Goal: Find specific page/section: Find specific page/section

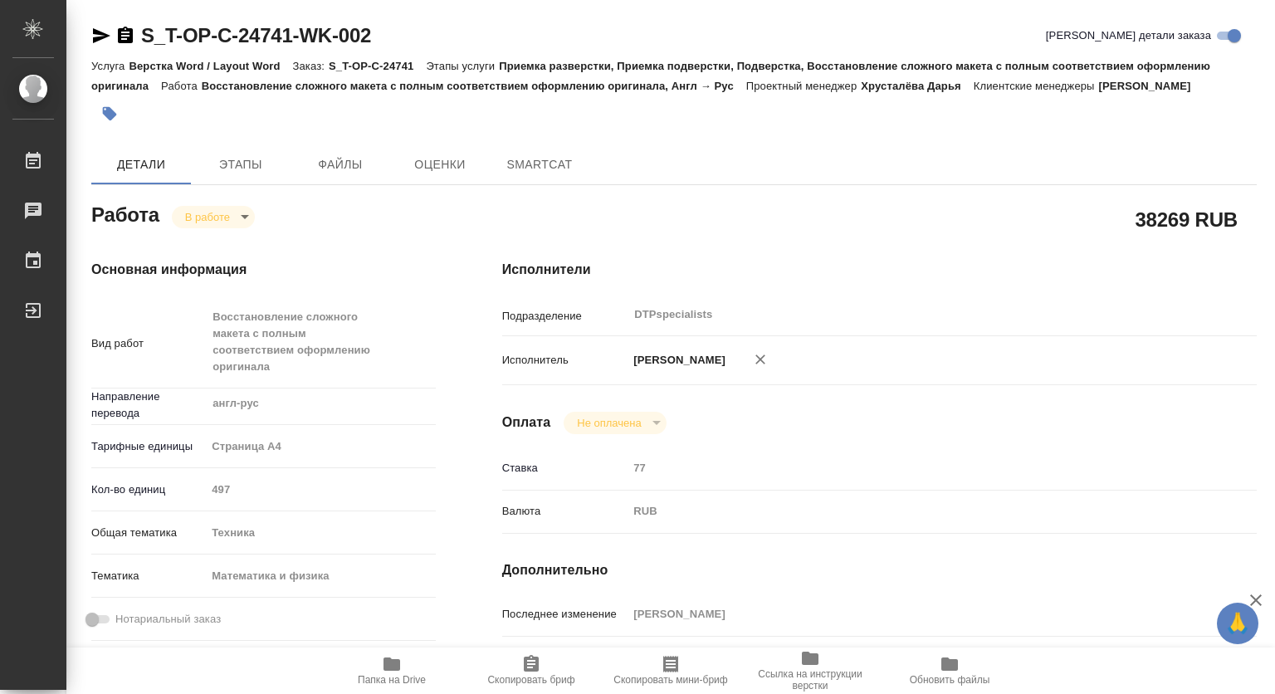
type textarea "x"
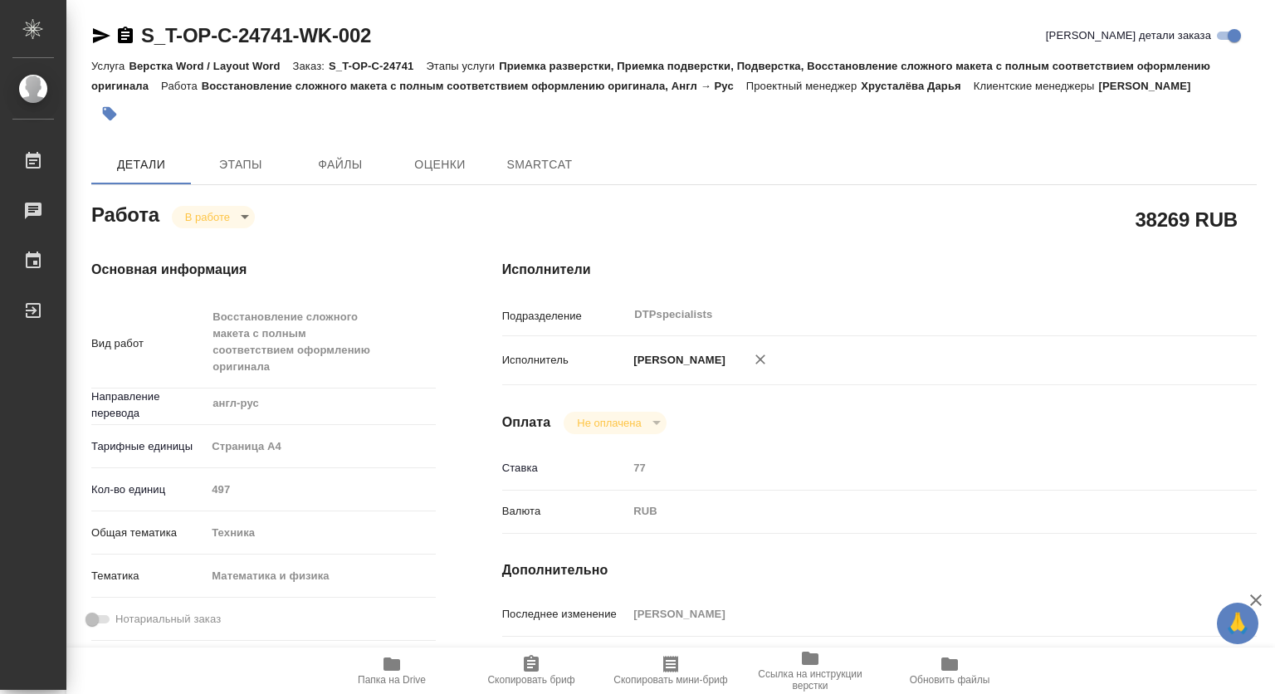
type textarea "x"
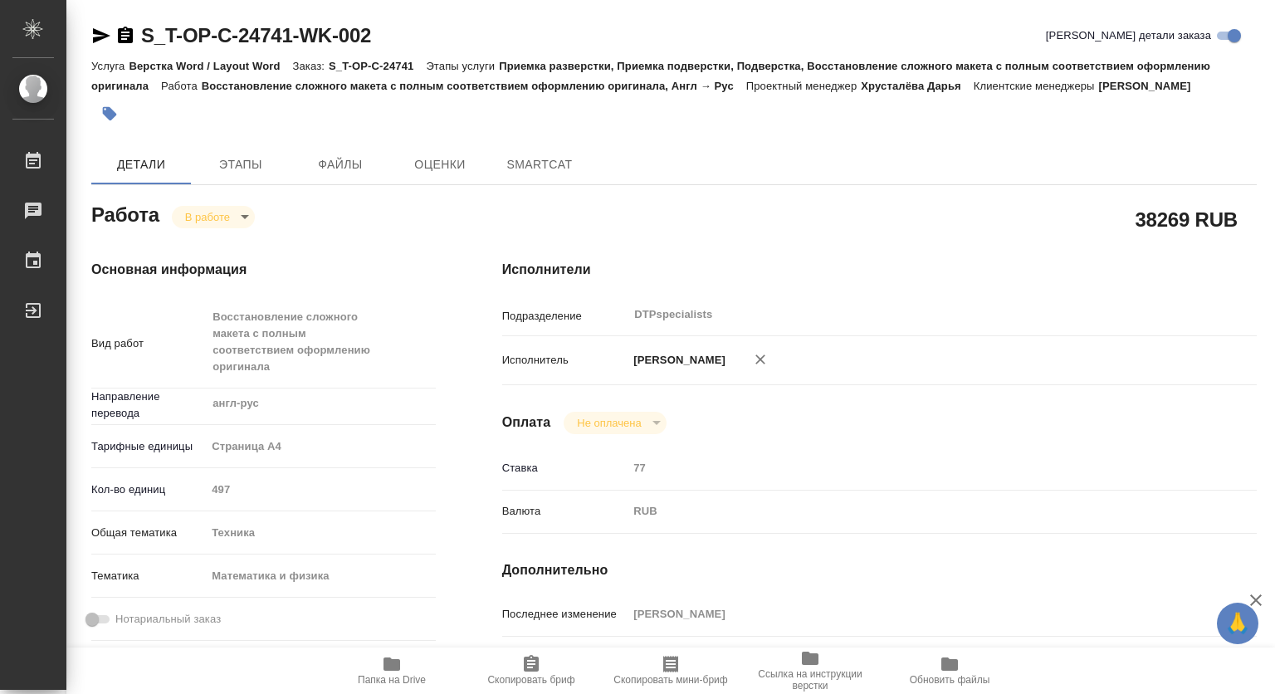
type textarea "x"
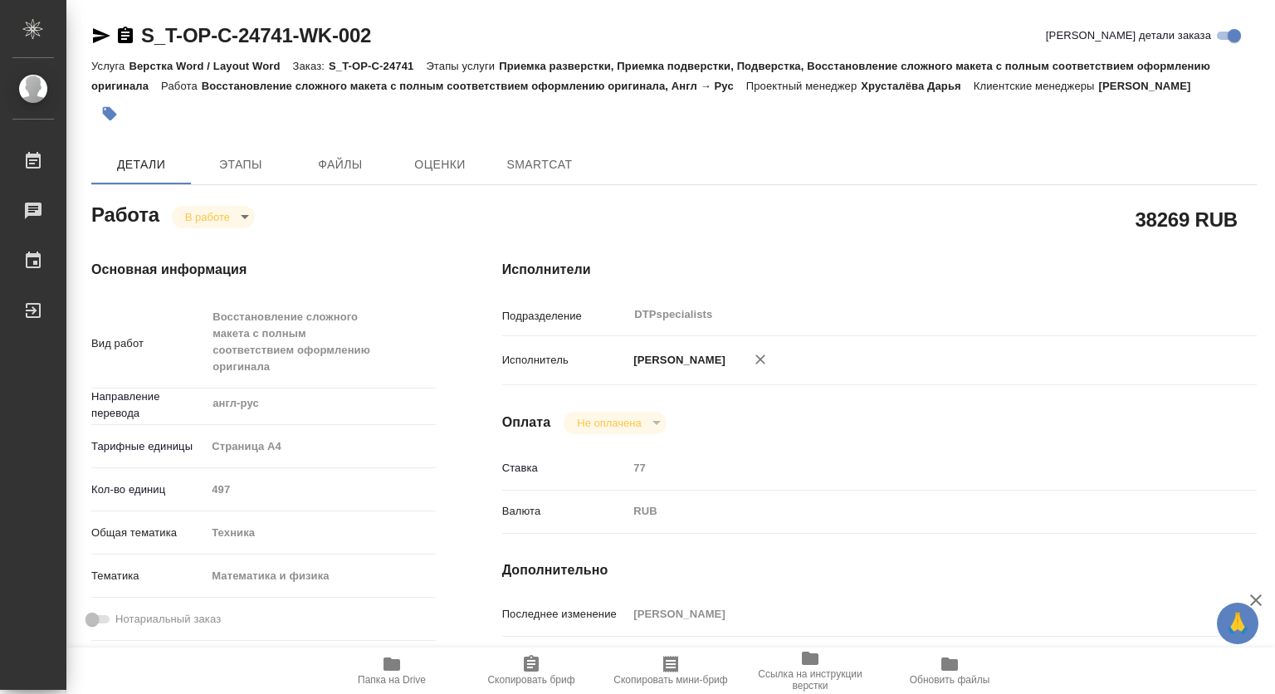
type textarea "x"
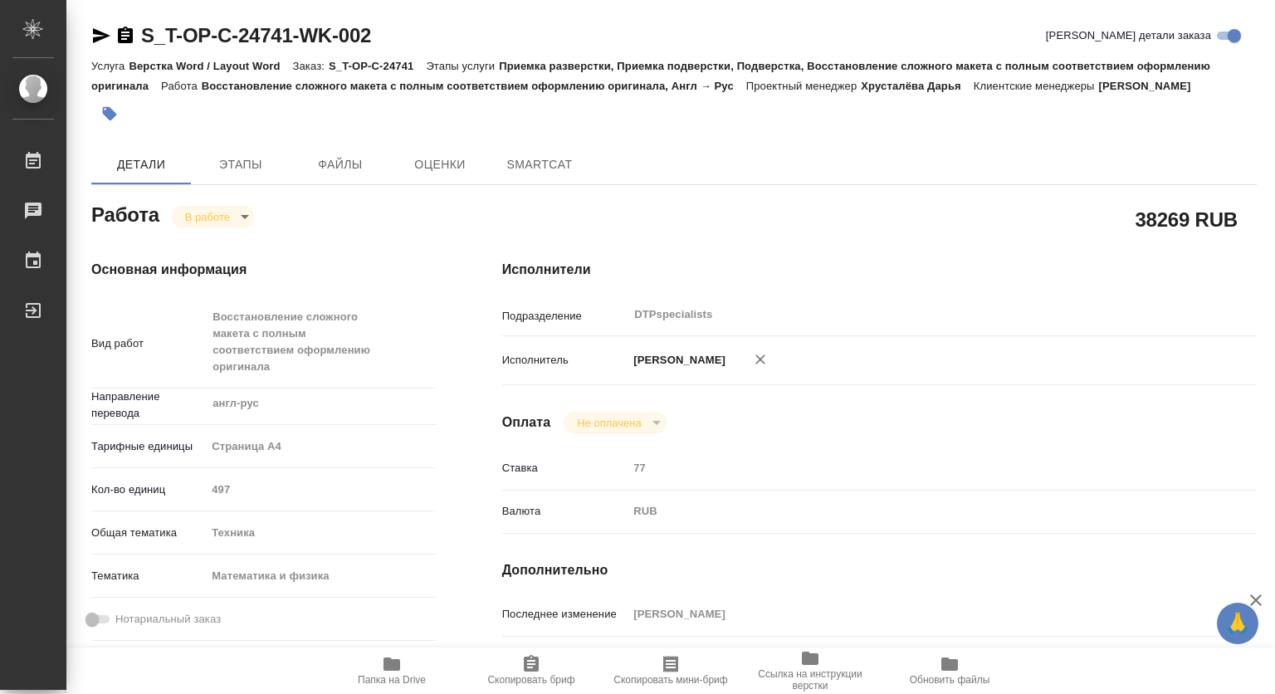
type textarea "x"
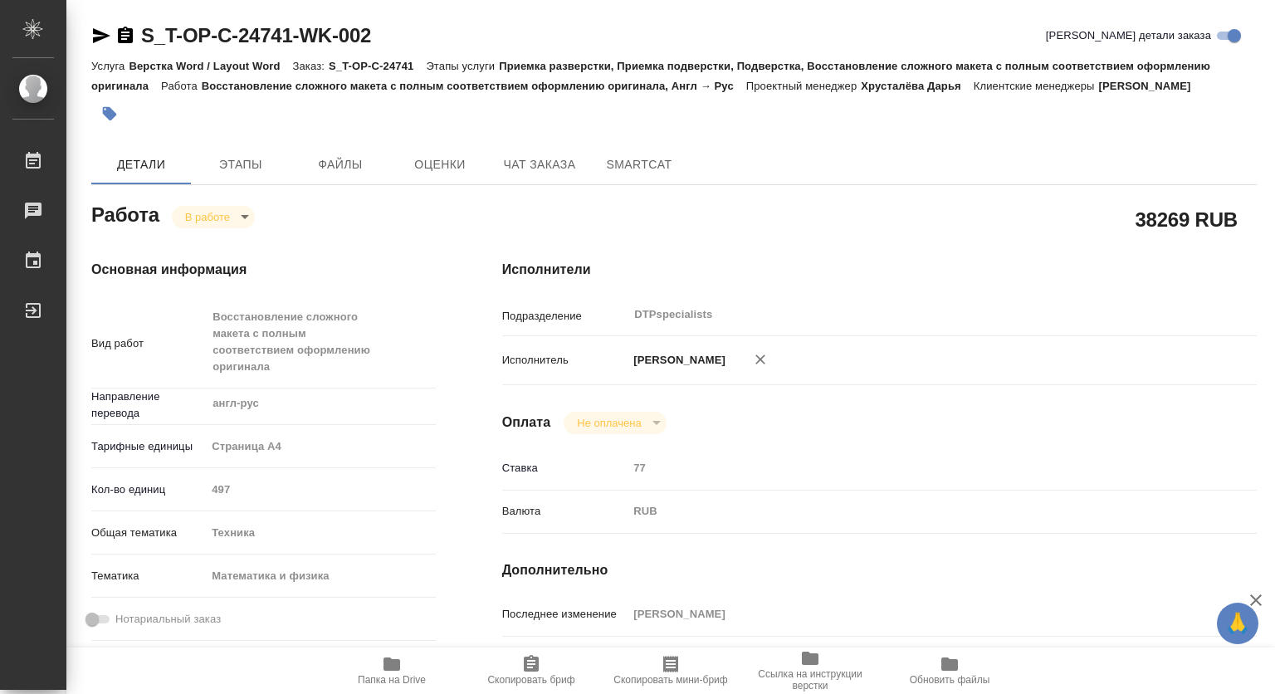
type textarea "x"
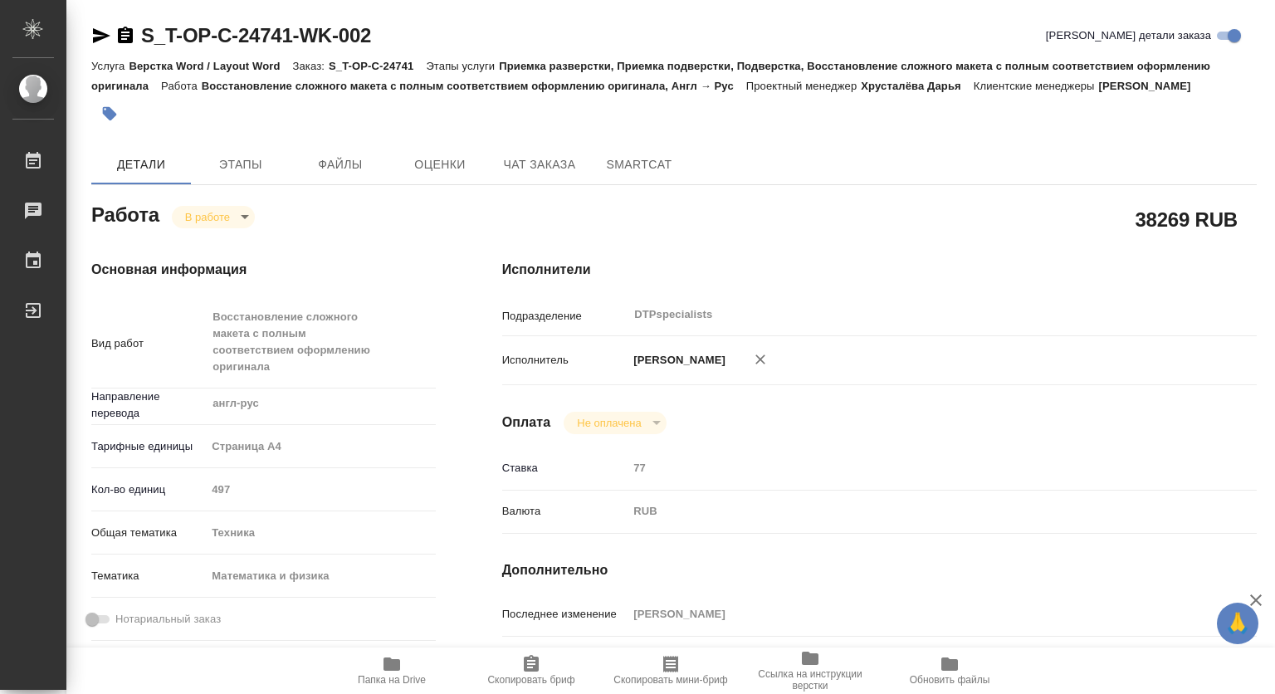
type textarea "x"
